Goal: Task Accomplishment & Management: Manage account settings

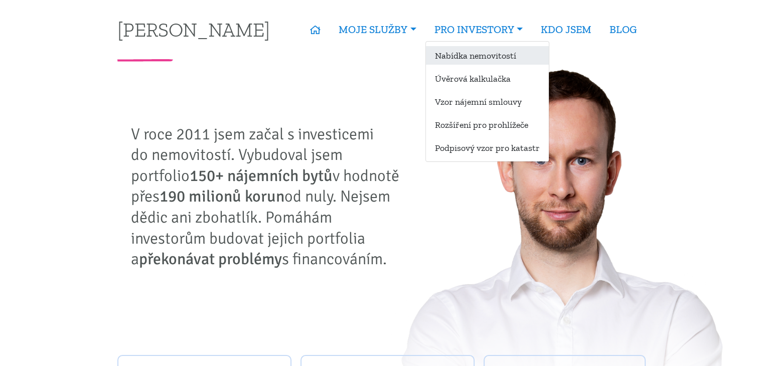
click at [466, 53] on link "Nabídka nemovitostí" at bounding box center [487, 55] width 123 height 19
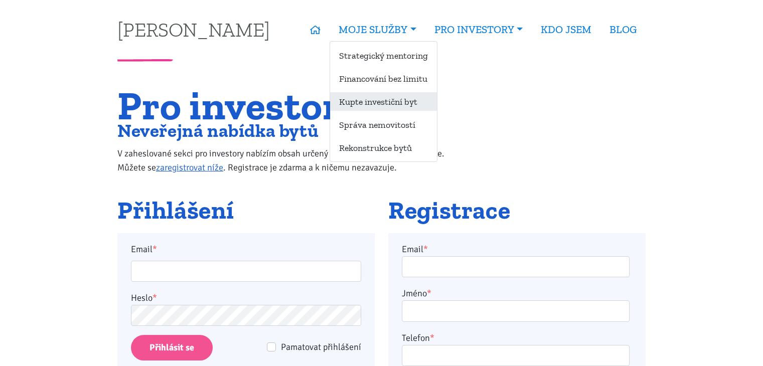
click at [395, 93] on link "Kupte investiční byt" at bounding box center [383, 101] width 107 height 19
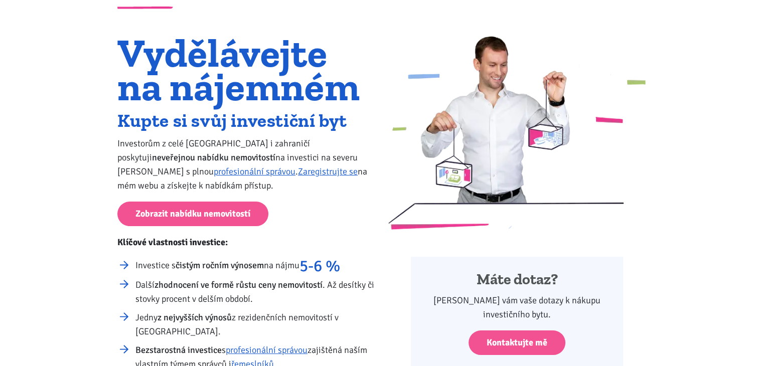
scroll to position [50, 0]
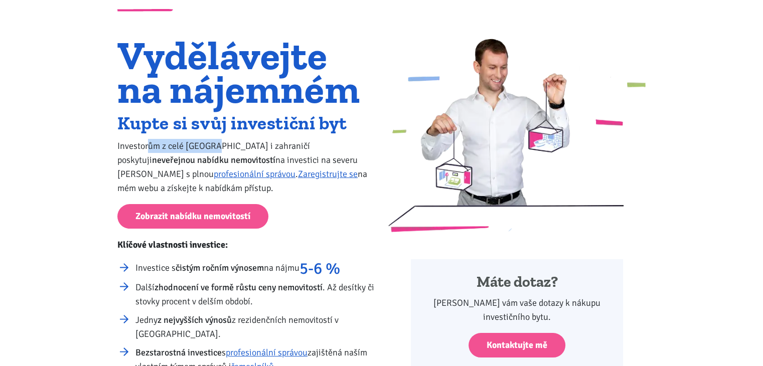
drag, startPoint x: 147, startPoint y: 148, endPoint x: 236, endPoint y: 148, distance: 89.9
click at [231, 148] on p "Investorům z celé České republiky i zahraničí poskytuji neveřejnou nabídku nemo…" at bounding box center [246, 167] width 258 height 56
click at [236, 148] on p "Investorům z celé České republiky i zahraničí poskytuji neveřejnou nabídku nemo…" at bounding box center [246, 167] width 258 height 56
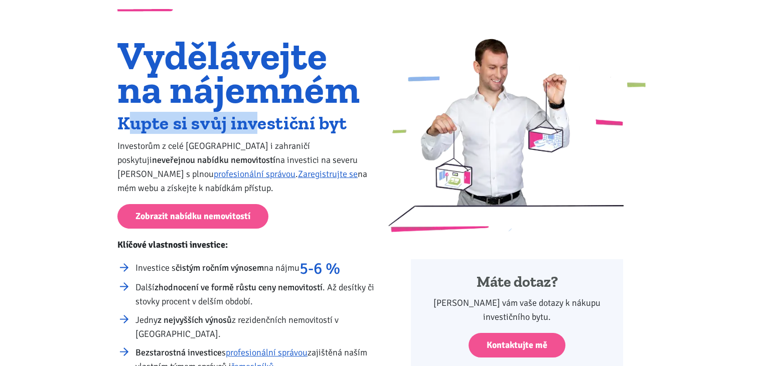
drag, startPoint x: 222, startPoint y: 119, endPoint x: 310, endPoint y: 119, distance: 87.8
click at [286, 119] on h2 "Kupte si svůj investiční byt" at bounding box center [246, 123] width 258 height 17
click at [310, 119] on h2 "Kupte si svůj investiční byt" at bounding box center [246, 123] width 258 height 17
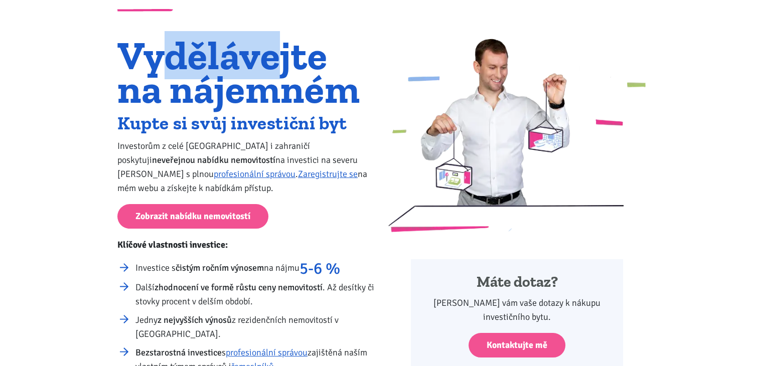
drag, startPoint x: 160, startPoint y: 51, endPoint x: 303, endPoint y: 49, distance: 143.1
click at [301, 49] on h1 "Vydělávejte na nájemném" at bounding box center [246, 72] width 258 height 67
click at [313, 51] on h1 "Vydělávejte na nájemném" at bounding box center [246, 72] width 258 height 67
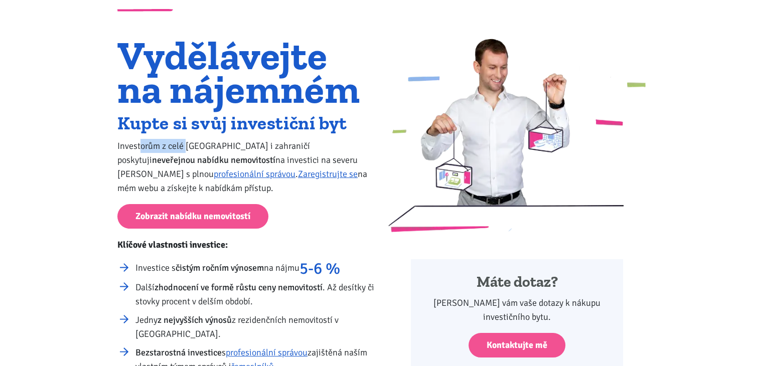
drag, startPoint x: 141, startPoint y: 147, endPoint x: 285, endPoint y: 139, distance: 144.8
click at [264, 139] on p "Investorům z celé České republiky i zahraničí poskytuji neveřejnou nabídku nemo…" at bounding box center [246, 167] width 258 height 56
click at [286, 139] on p "Investorům z celé České republiky i zahraničí poskytuji neveřejnou nabídku nemo…" at bounding box center [246, 167] width 258 height 56
drag, startPoint x: 129, startPoint y: 244, endPoint x: 241, endPoint y: 249, distance: 112.6
click at [237, 248] on p "Klíčové vlastnosti investice:" at bounding box center [246, 245] width 258 height 14
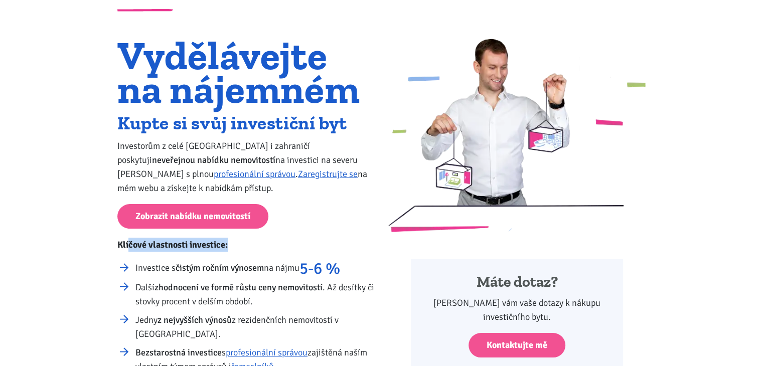
click at [251, 250] on p "Klíčové vlastnosti investice:" at bounding box center [246, 245] width 258 height 14
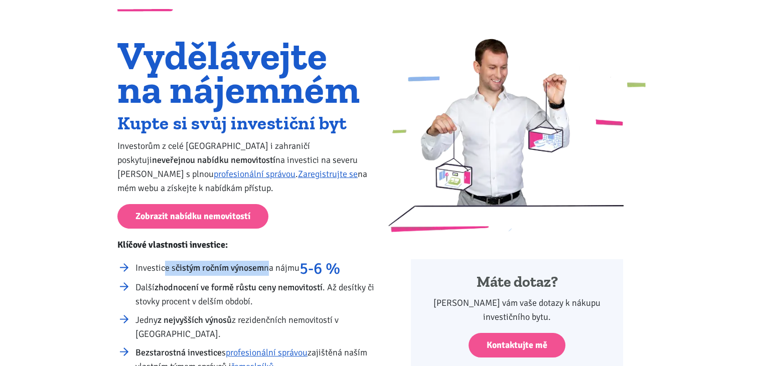
drag, startPoint x: 165, startPoint y: 268, endPoint x: 349, endPoint y: 268, distance: 184.2
click at [322, 268] on li "Investice s čistým ročním výnosem na nájmu 5-6 %" at bounding box center [255, 268] width 239 height 15
click at [349, 268] on li "Investice s čistým ročním výnosem na nájmu 5-6 %" at bounding box center [255, 268] width 239 height 15
drag, startPoint x: 215, startPoint y: 282, endPoint x: 305, endPoint y: 282, distance: 89.9
click at [294, 282] on strong "zhodnocení ve formě růstu ceny nemovitostí" at bounding box center [239, 287] width 168 height 11
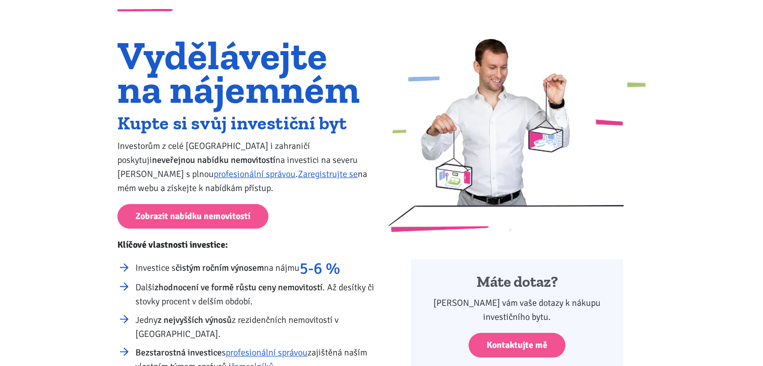
click at [306, 282] on strong "zhodnocení ve formě růstu ceny nemovitostí" at bounding box center [239, 287] width 168 height 11
drag, startPoint x: 159, startPoint y: 300, endPoint x: 279, endPoint y: 303, distance: 120.0
click at [275, 303] on li "Další zhodnocení ve formě růstu ceny nemovitostí . Až desítky či stovky procent…" at bounding box center [255, 295] width 239 height 28
click at [298, 303] on li "Další zhodnocení ve formě růstu ceny nemovitostí . Až desítky či stovky procent…" at bounding box center [255, 295] width 239 height 28
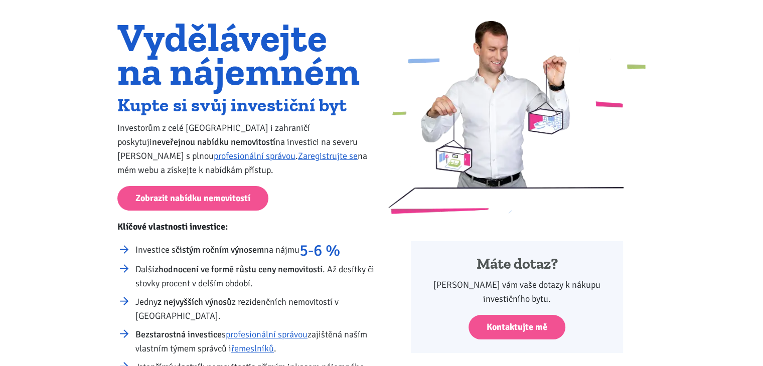
scroll to position [100, 0]
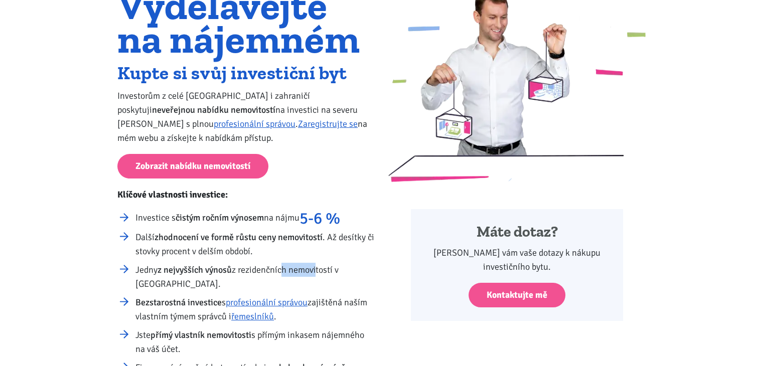
drag, startPoint x: 285, startPoint y: 270, endPoint x: 335, endPoint y: 270, distance: 49.7
click at [330, 270] on li "Jedny z nejvyšších výnosů z rezidenčních nemovitostí v České republice." at bounding box center [255, 277] width 239 height 28
click at [345, 270] on li "Jedny z nejvyšších výnosů z rezidenčních nemovitostí v České republice." at bounding box center [255, 277] width 239 height 28
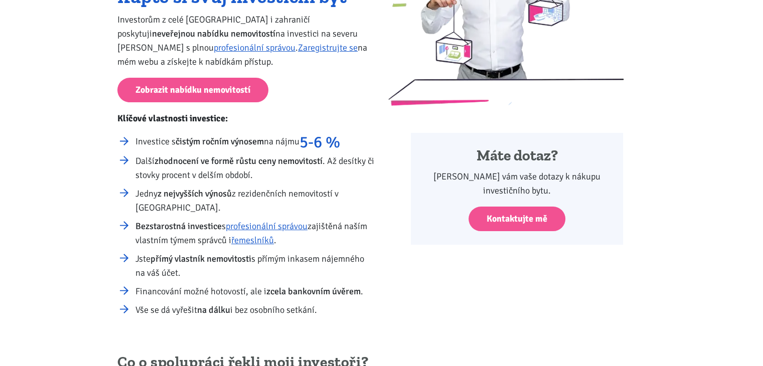
scroll to position [201, 0]
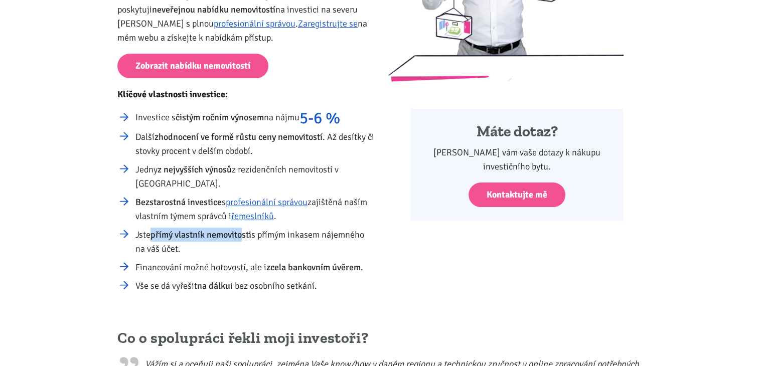
drag, startPoint x: 154, startPoint y: 236, endPoint x: 271, endPoint y: 236, distance: 117.5
click at [262, 236] on li "Jste přímý vlastník nemovitosti s přímým inkasem nájemného na váš účet." at bounding box center [255, 242] width 239 height 28
click at [272, 236] on li "Jste přímý vlastník nemovitosti s přímým inkasem nájemného na váš účet." at bounding box center [255, 242] width 239 height 28
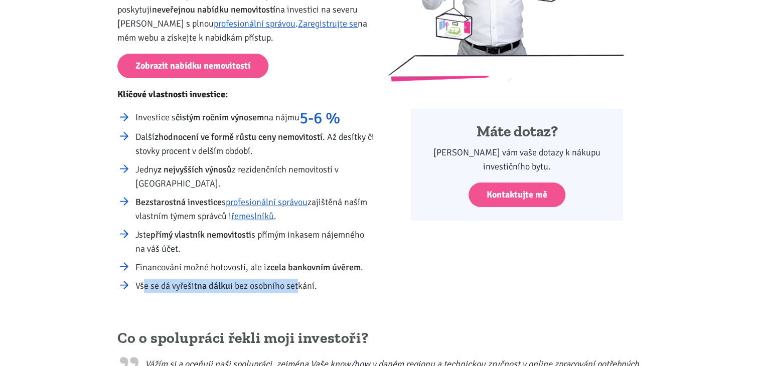
drag, startPoint x: 145, startPoint y: 276, endPoint x: 303, endPoint y: 277, distance: 158.6
click at [303, 277] on ul "Investice s čistým ročním výnosem na nájmu 5-6 % Další zhodnocení ve formě růst…" at bounding box center [246, 201] width 258 height 183
click at [304, 277] on ul "Investice s čistým ročním výnosem na nájmu 5-6 % Další zhodnocení ve formě růst…" at bounding box center [246, 201] width 258 height 183
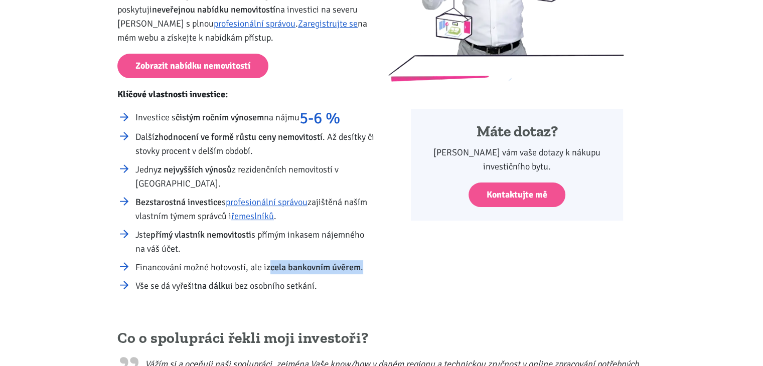
drag, startPoint x: 271, startPoint y: 268, endPoint x: 390, endPoint y: 267, distance: 119.0
click at [383, 267] on div "Vydělávejte na nájemném Kupte si svůj investiční byt Investorům z celé České re…" at bounding box center [382, 95] width 542 height 414
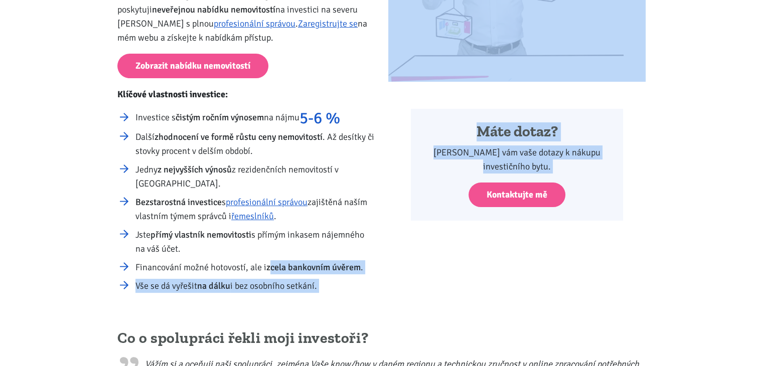
click at [390, 267] on div "Máte dotaz? Zodpovím vám vaše dotazy k nákupu investičního bytu. Kontaktujte mě" at bounding box center [517, 95] width 271 height 414
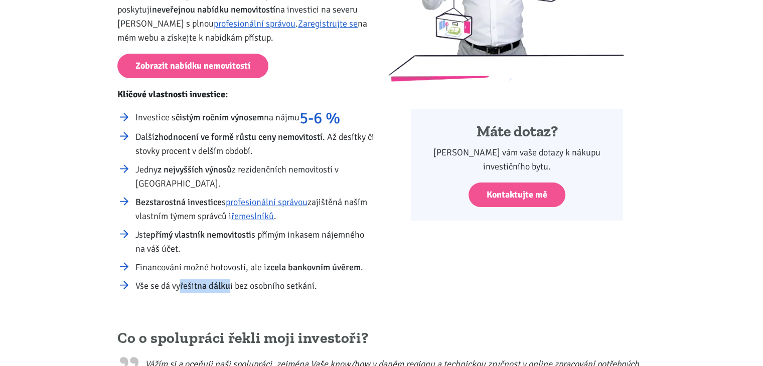
drag, startPoint x: 179, startPoint y: 282, endPoint x: 307, endPoint y: 283, distance: 128.5
click at [295, 283] on li "Vše se dá vyřešit na dálku i bez osobního setkání." at bounding box center [255, 286] width 239 height 14
click at [310, 283] on li "Vše se dá vyřešit na dálku i bez osobního setkání." at bounding box center [255, 286] width 239 height 14
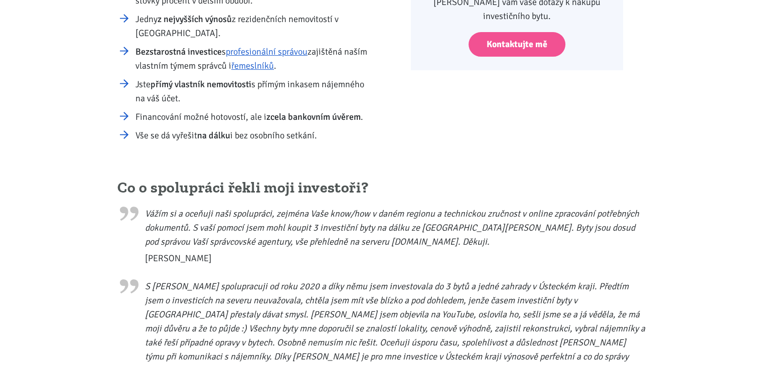
scroll to position [151, 0]
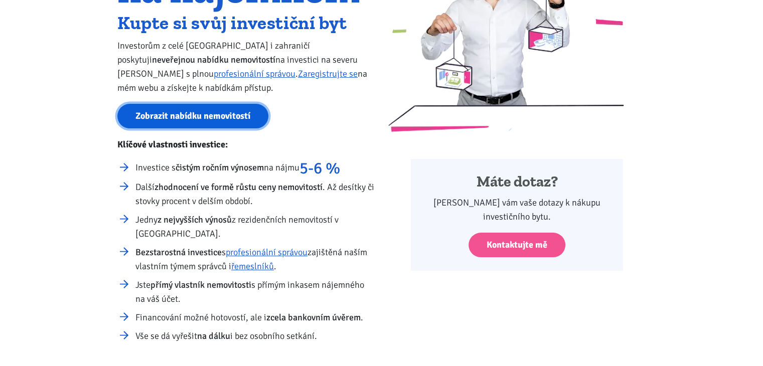
click at [203, 114] on link "Zobrazit nabídku nemovitostí" at bounding box center [192, 116] width 151 height 25
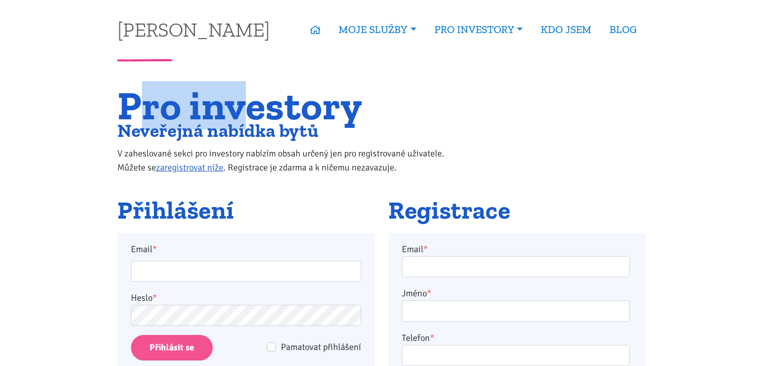
drag, startPoint x: 147, startPoint y: 109, endPoint x: 263, endPoint y: 109, distance: 116.0
click at [261, 109] on h1 "Pro investory" at bounding box center [291, 106] width 348 height 34
click at [263, 109] on h1 "Pro investory" at bounding box center [291, 106] width 348 height 34
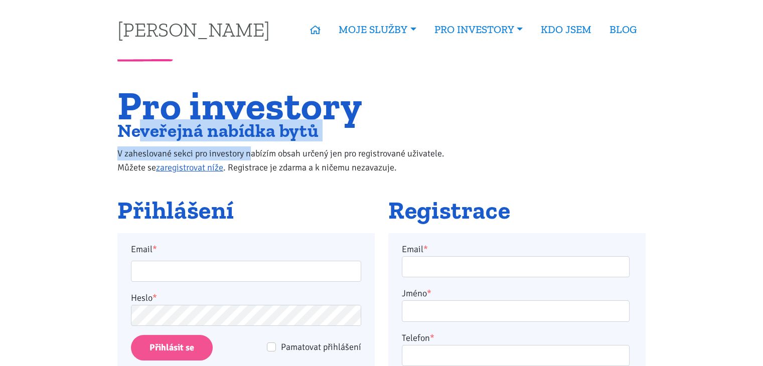
drag, startPoint x: 181, startPoint y: 147, endPoint x: 312, endPoint y: 151, distance: 131.1
click at [291, 151] on div "Pro investory Neveřejná nabídka bytů V zaheslované sekci pro investory nabízím …" at bounding box center [291, 136] width 361 height 95
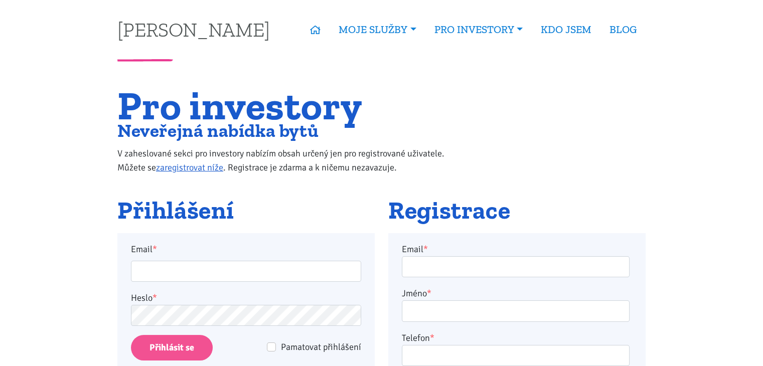
click at [313, 151] on p "V zaheslované sekci pro investory nabízím obsah určený jen pro registrované uži…" at bounding box center [291, 161] width 348 height 28
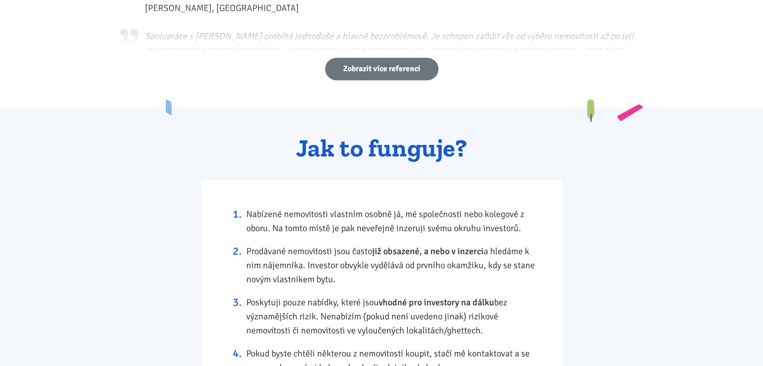
scroll to position [904, 0]
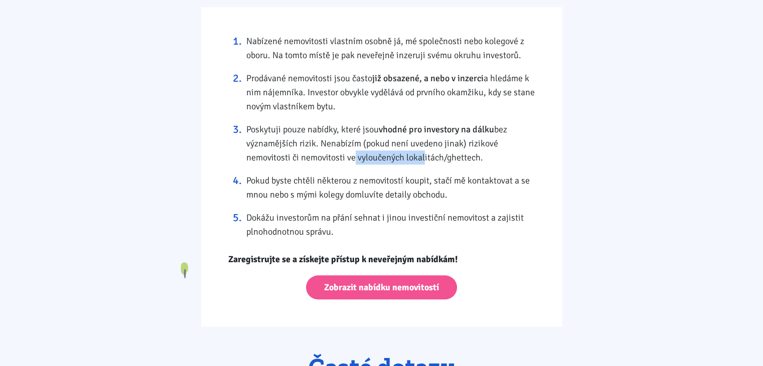
drag, startPoint x: 377, startPoint y: 161, endPoint x: 422, endPoint y: 159, distance: 45.2
click at [422, 159] on li "Poskytuji pouze nabídky, které jsou vhodné pro investory na dálku bez významějš…" at bounding box center [390, 143] width 289 height 42
click at [426, 159] on li "Poskytuji pouze nabídky, které jsou vhodné pro investory na dálku bez významějš…" at bounding box center [390, 143] width 289 height 42
drag, startPoint x: 277, startPoint y: 180, endPoint x: 351, endPoint y: 179, distance: 74.3
click at [351, 179] on li "Pokud byste chtěli některou z nemovitostí koupit, stačí mě kontaktovat a se mno…" at bounding box center [390, 188] width 289 height 28
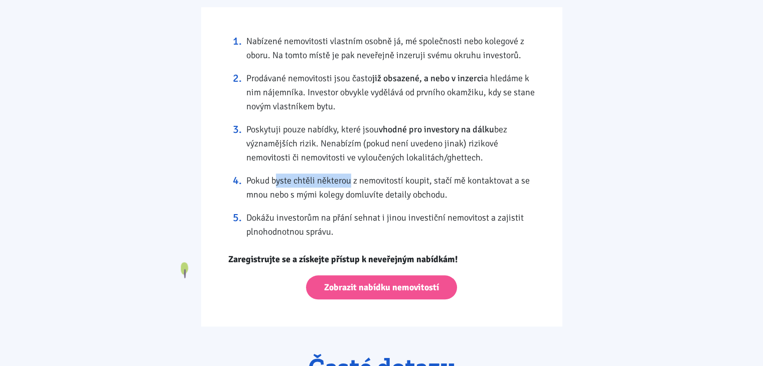
click at [351, 179] on li "Pokud byste chtěli některou z nemovitostí koupit, stačí mě kontaktovat a se mno…" at bounding box center [390, 188] width 289 height 28
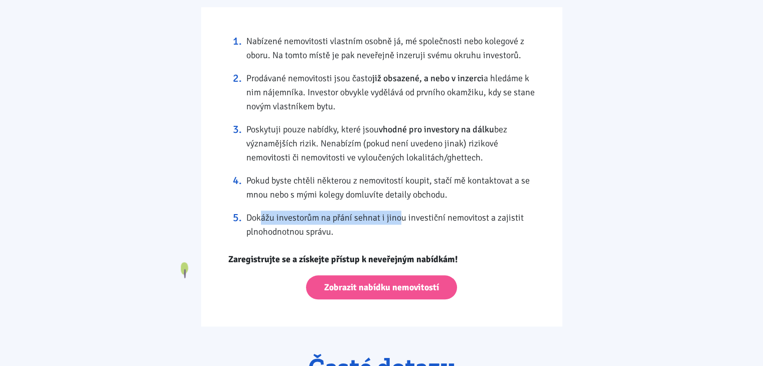
drag, startPoint x: 263, startPoint y: 213, endPoint x: 427, endPoint y: 223, distance: 164.9
click at [427, 223] on li "Dokážu investorům na přání sehnat i jinou investiční nemovitost a zajistit plno…" at bounding box center [390, 225] width 289 height 28
click at [433, 223] on li "Dokážu investorům na přání sehnat i jinou investiční nemovitost a zajistit plno…" at bounding box center [390, 225] width 289 height 28
drag, startPoint x: 267, startPoint y: 213, endPoint x: 393, endPoint y: 213, distance: 126.0
click at [384, 213] on li "Dokážu investorům na přání sehnat i jinou investiční nemovitost a zajistit plno…" at bounding box center [390, 225] width 289 height 28
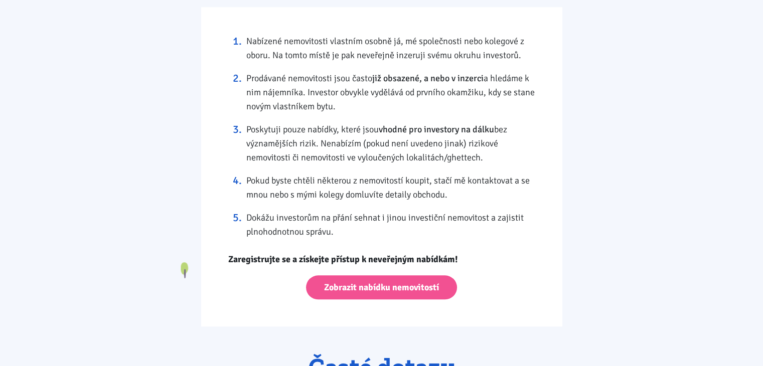
click at [396, 213] on li "Dokážu investorům na přání sehnat i jinou investiční nemovitost a zajistit plno…" at bounding box center [390, 225] width 289 height 28
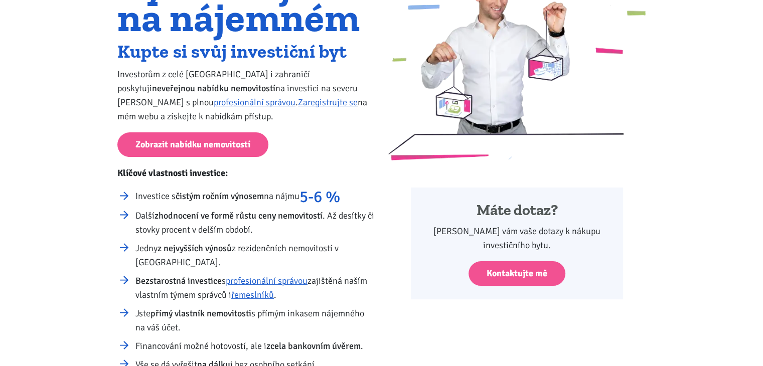
scroll to position [100, 0]
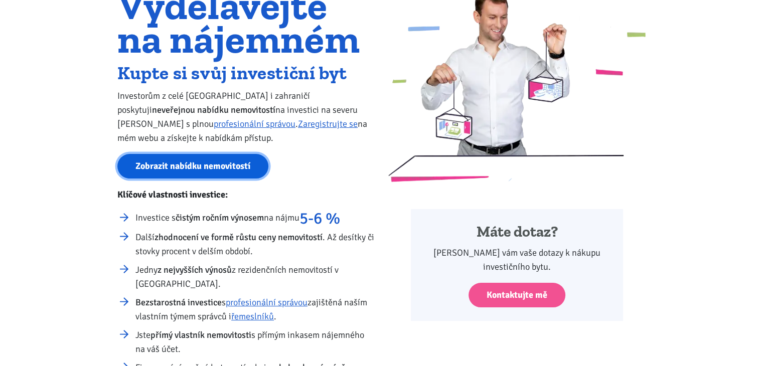
click at [194, 163] on link "Zobrazit nabídku nemovitostí" at bounding box center [192, 166] width 151 height 25
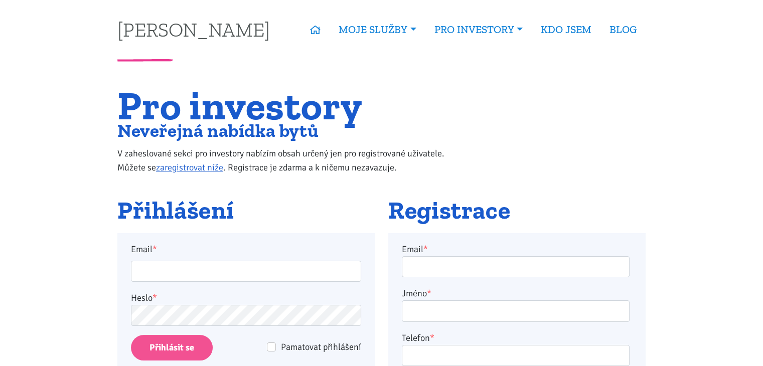
click at [150, 298] on label "Heslo *" at bounding box center [144, 298] width 26 height 14
click at [159, 282] on input "Email *" at bounding box center [246, 272] width 230 height 22
type input "[EMAIL_ADDRESS][PERSON_NAME][DOMAIN_NAME]"
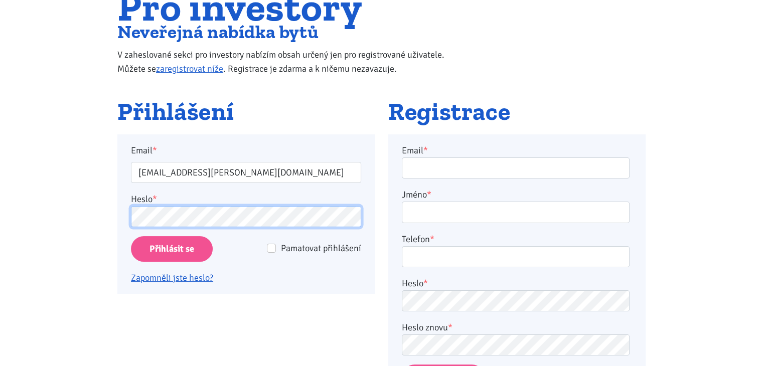
scroll to position [100, 0]
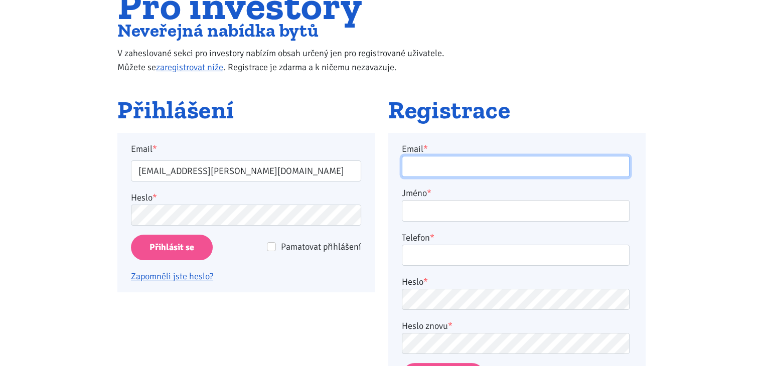
click at [482, 171] on input "Email *" at bounding box center [516, 167] width 228 height 22
type input "[EMAIL_ADDRESS][PERSON_NAME][DOMAIN_NAME]"
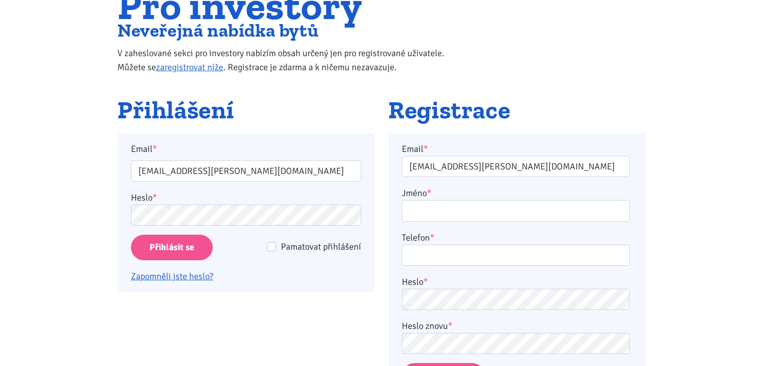
type input "[PERSON_NAME]"
type input "739122471"
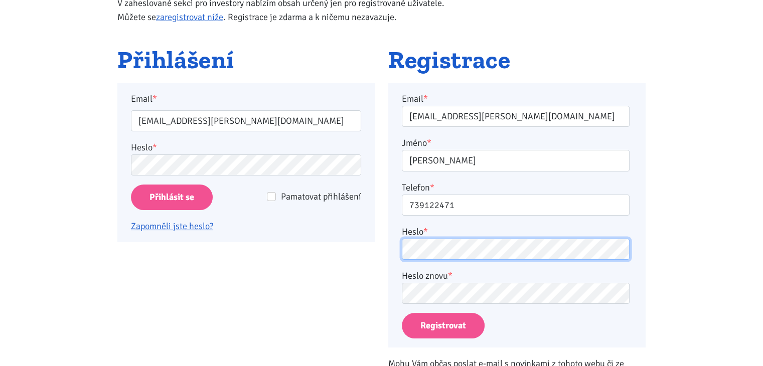
scroll to position [251, 0]
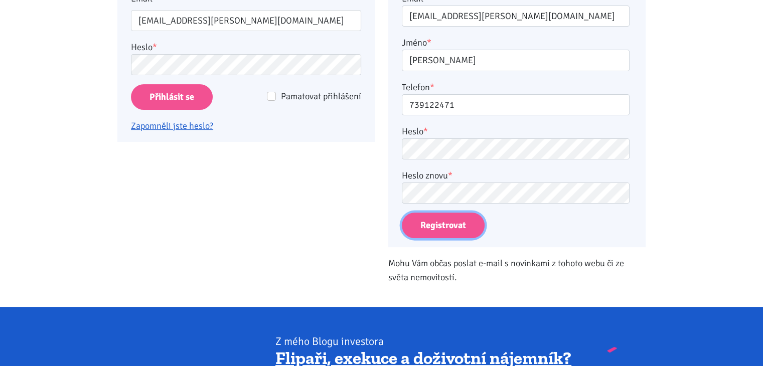
click at [428, 223] on button "Registrovat" at bounding box center [443, 226] width 83 height 26
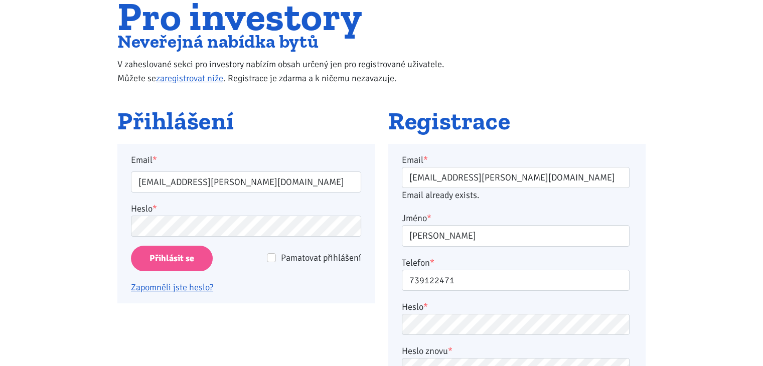
scroll to position [133, 0]
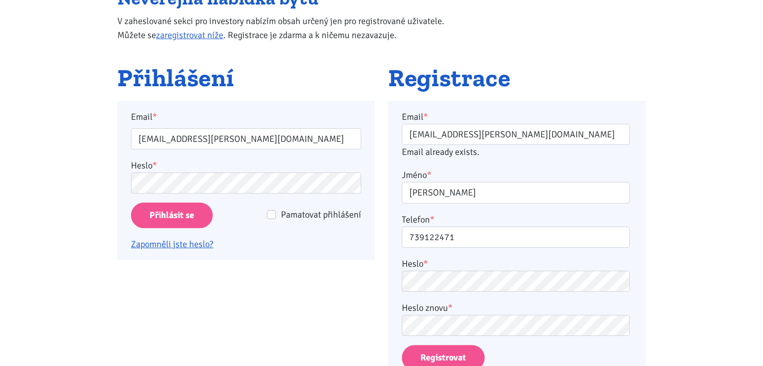
click at [277, 219] on div "Pamatovat přihlášení" at bounding box center [307, 215] width 108 height 14
click at [266, 213] on div "Pamatovat přihlášení" at bounding box center [307, 215] width 108 height 14
click at [276, 217] on div "Pamatovat přihlášení" at bounding box center [307, 215] width 108 height 14
click at [269, 217] on input "Pamatovat přihlášení" at bounding box center [271, 214] width 9 height 9
checkbox input "true"
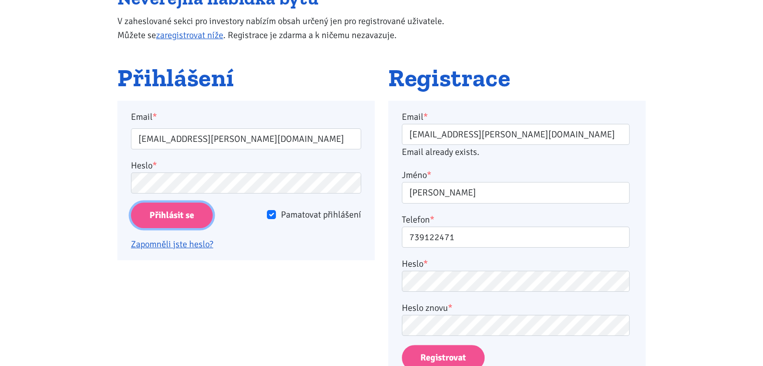
click at [201, 223] on input "Přihlásit se" at bounding box center [172, 216] width 82 height 26
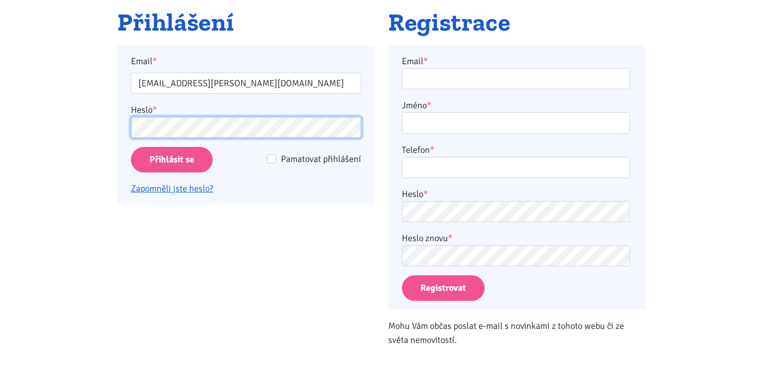
scroll to position [50, 0]
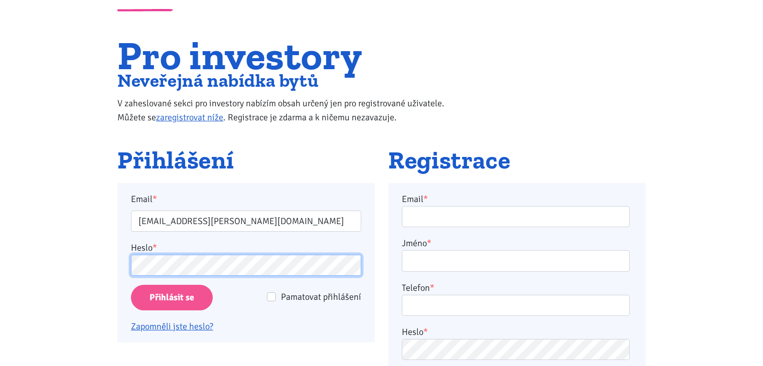
click at [131, 285] on input "Přihlásit se" at bounding box center [172, 298] width 82 height 26
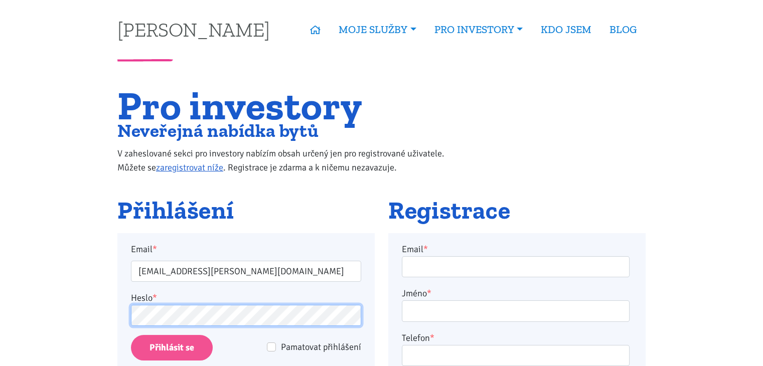
click at [131, 335] on input "Přihlásit se" at bounding box center [172, 348] width 82 height 26
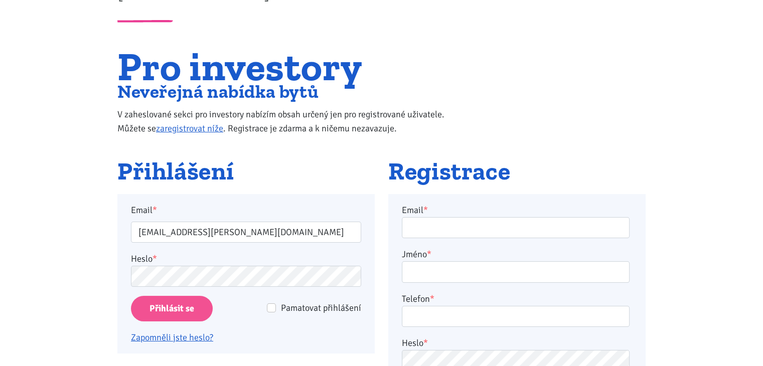
scroll to position [100, 0]
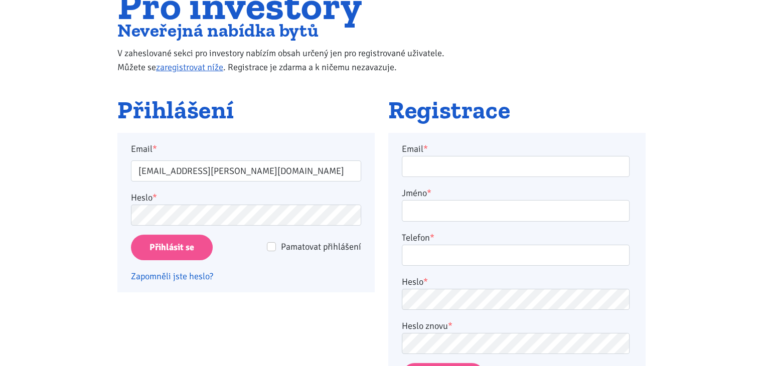
click at [202, 277] on link "Zapomněli jste heslo?" at bounding box center [172, 276] width 82 height 11
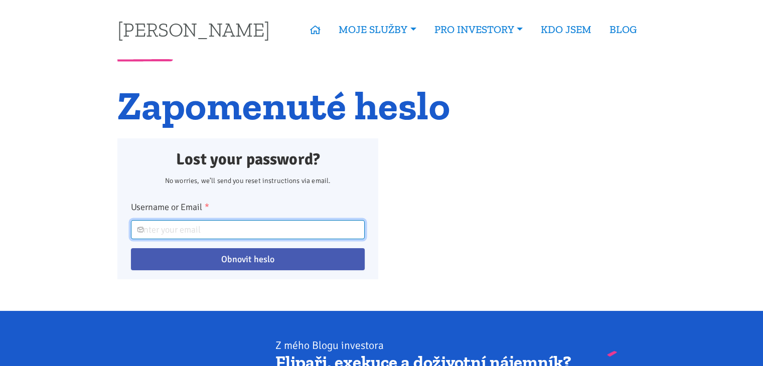
click at [296, 224] on input "Username or Email *" at bounding box center [248, 229] width 234 height 19
type input "[EMAIL_ADDRESS][PERSON_NAME][DOMAIN_NAME]"
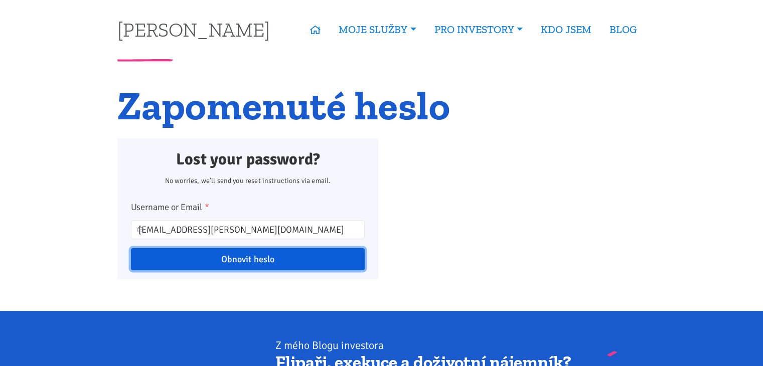
click at [253, 257] on input "Obnovit heslo" at bounding box center [248, 259] width 234 height 22
